Goal: Check status: Check status

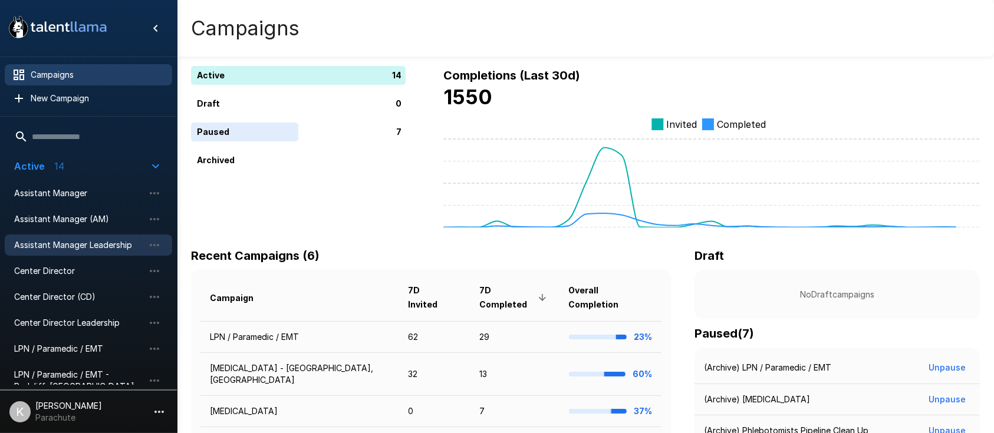
click at [90, 243] on span "Assistant Manager Leadership" at bounding box center [79, 245] width 130 height 12
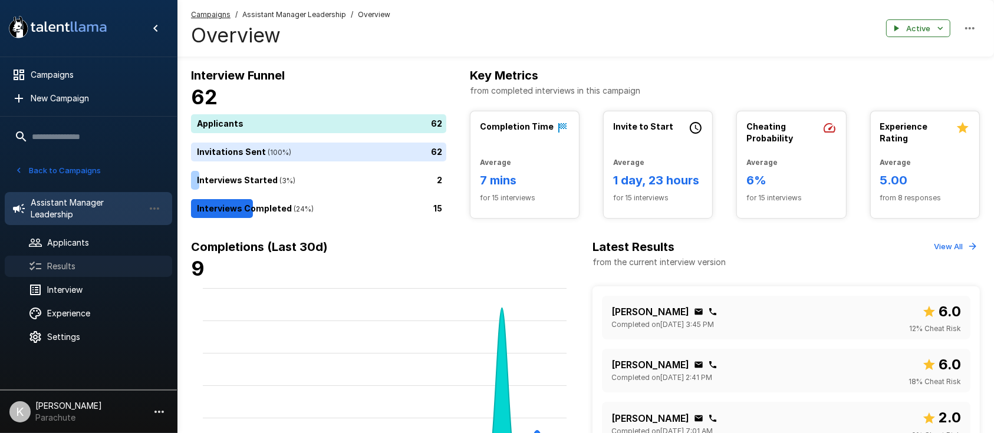
click at [55, 263] on span "Results" at bounding box center [105, 267] width 116 height 12
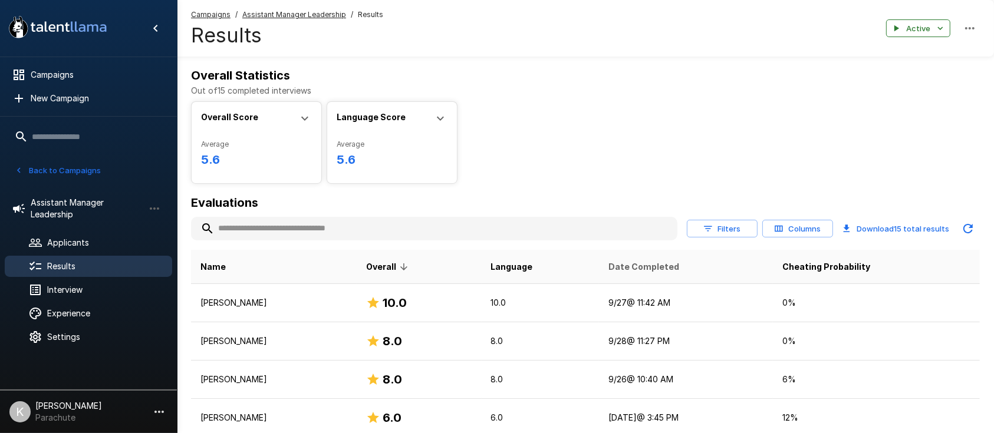
click at [678, 263] on span "Date Completed" at bounding box center [643, 267] width 71 height 14
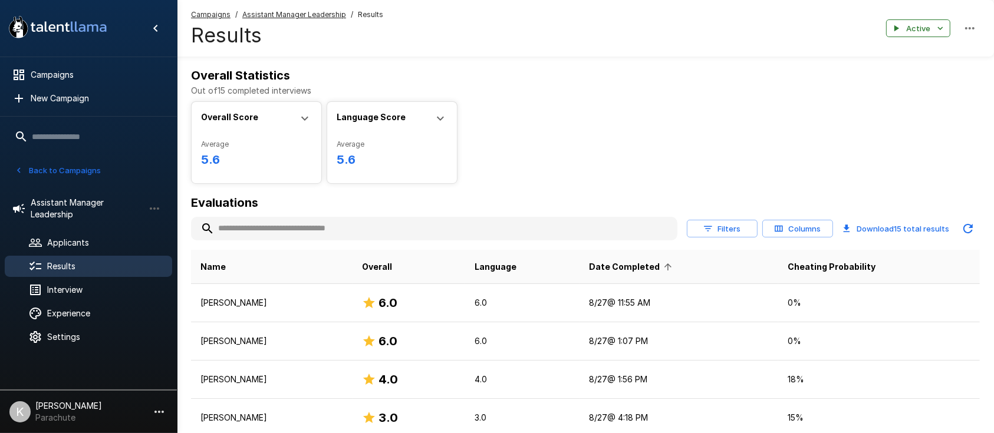
click at [676, 263] on span "Date Completed" at bounding box center [632, 267] width 86 height 14
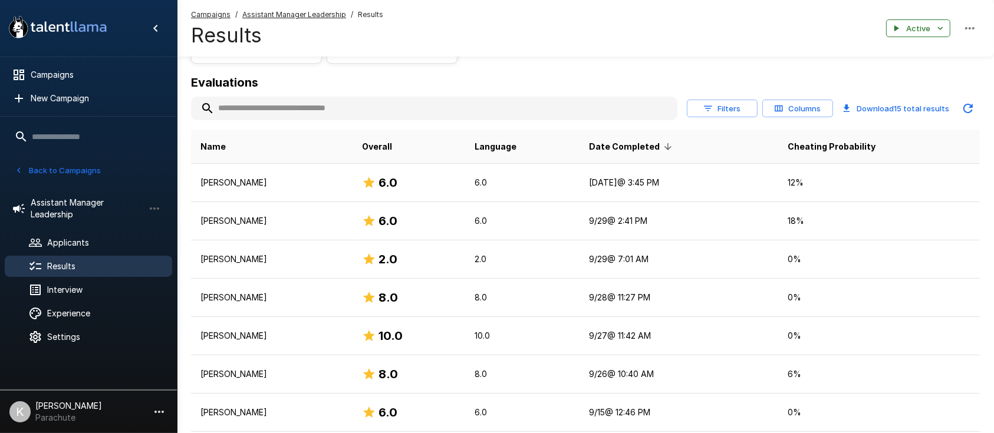
scroll to position [121, 0]
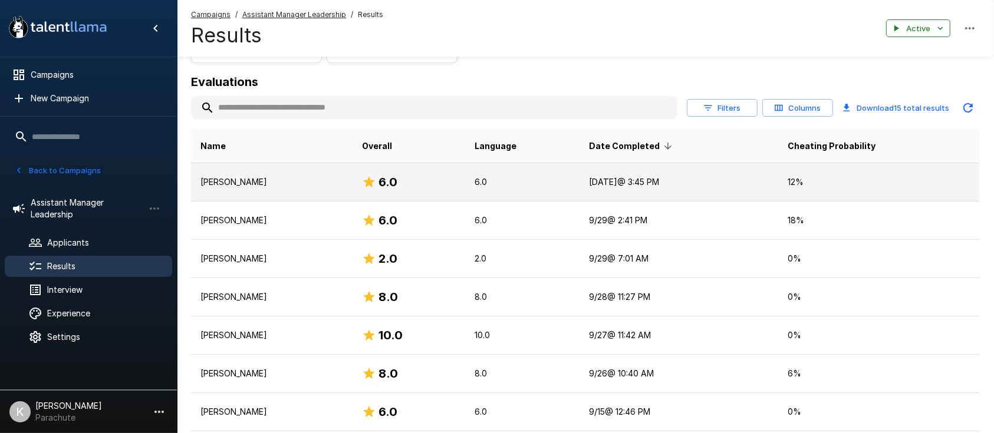
click at [224, 183] on p "[PERSON_NAME]" at bounding box center [271, 182] width 143 height 12
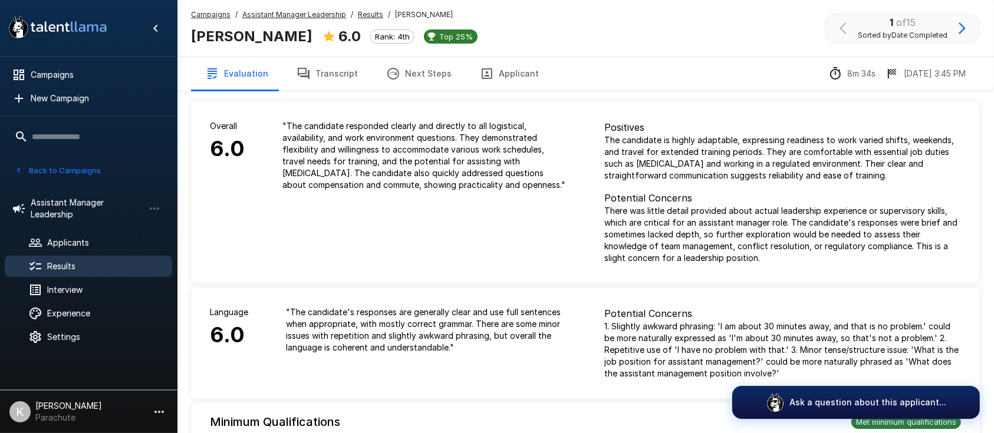
drag, startPoint x: 288, startPoint y: 37, endPoint x: 182, endPoint y: 42, distance: 105.7
click at [182, 42] on div "Campaigns / Assistant Manager Leadership / Results / [PERSON_NAME] [PERSON_NAME…" at bounding box center [585, 28] width 817 height 57
copy b "[PERSON_NAME]"
